Goal: Information Seeking & Learning: Learn about a topic

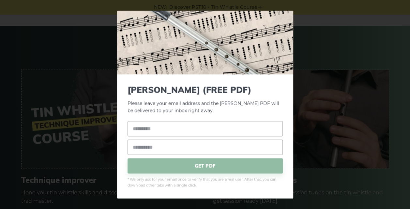
scroll to position [652, 0]
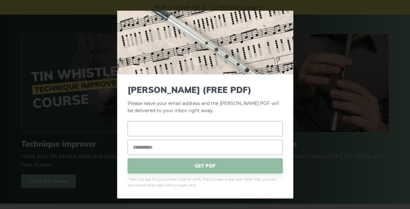
click at [156, 128] on input "text" at bounding box center [205, 128] width 155 height 15
type input "*****"
type input "**********"
click at [201, 165] on span "GET PDF" at bounding box center [205, 165] width 155 height 15
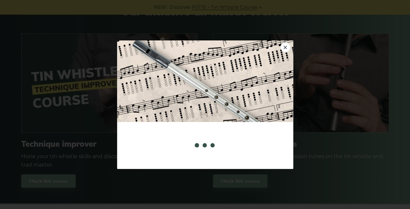
scroll to position [0, 0]
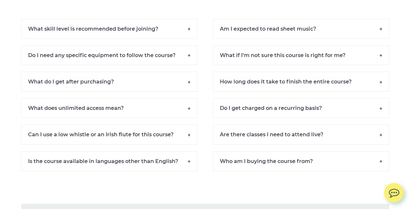
scroll to position [4796, 0]
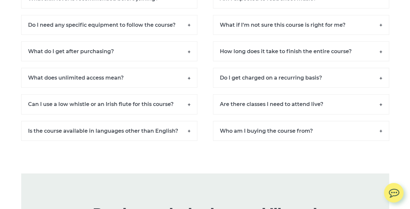
click at [190, 108] on h6 "Can I use a low whistle or an Irish flute for this course?" at bounding box center [109, 104] width 176 height 20
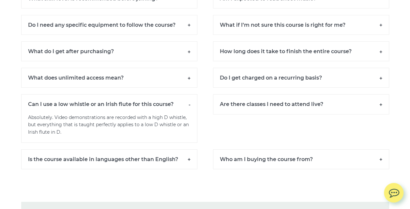
click at [383, 164] on h6 "Who am I buying the course from?" at bounding box center [301, 159] width 176 height 20
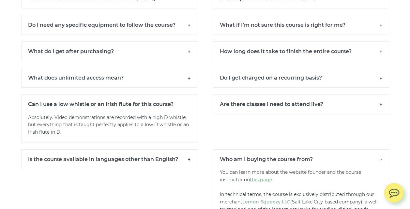
click at [380, 56] on h6 "How long does it take to finish the entire course?" at bounding box center [301, 51] width 176 height 20
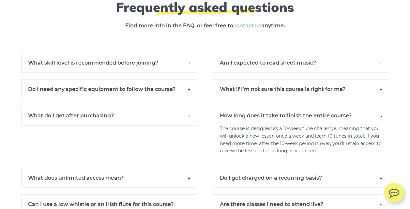
scroll to position [4731, 0]
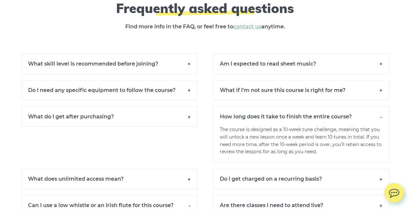
click at [189, 96] on h6 "Do I need any specific equipment to follow the course?" at bounding box center [109, 90] width 176 height 20
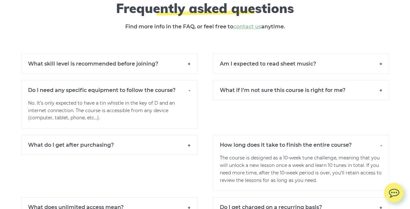
click at [185, 70] on h6 "What skill level is recommended before joining?" at bounding box center [109, 64] width 176 height 20
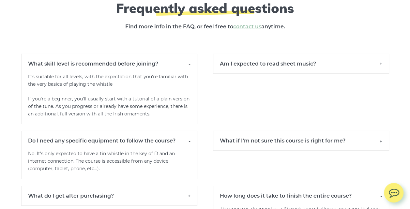
click at [381, 70] on h6 "Am I expected to read sheet music?" at bounding box center [301, 64] width 176 height 20
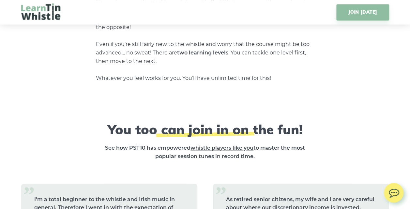
scroll to position [2709, 0]
